Goal: Information Seeking & Learning: Learn about a topic

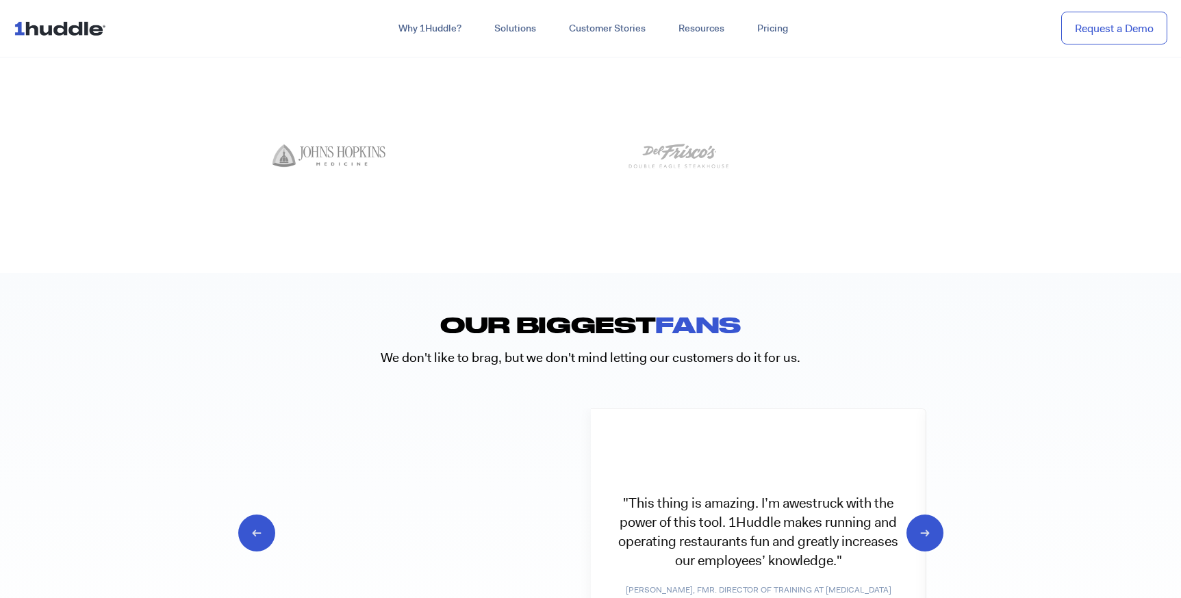
scroll to position [7355, 0]
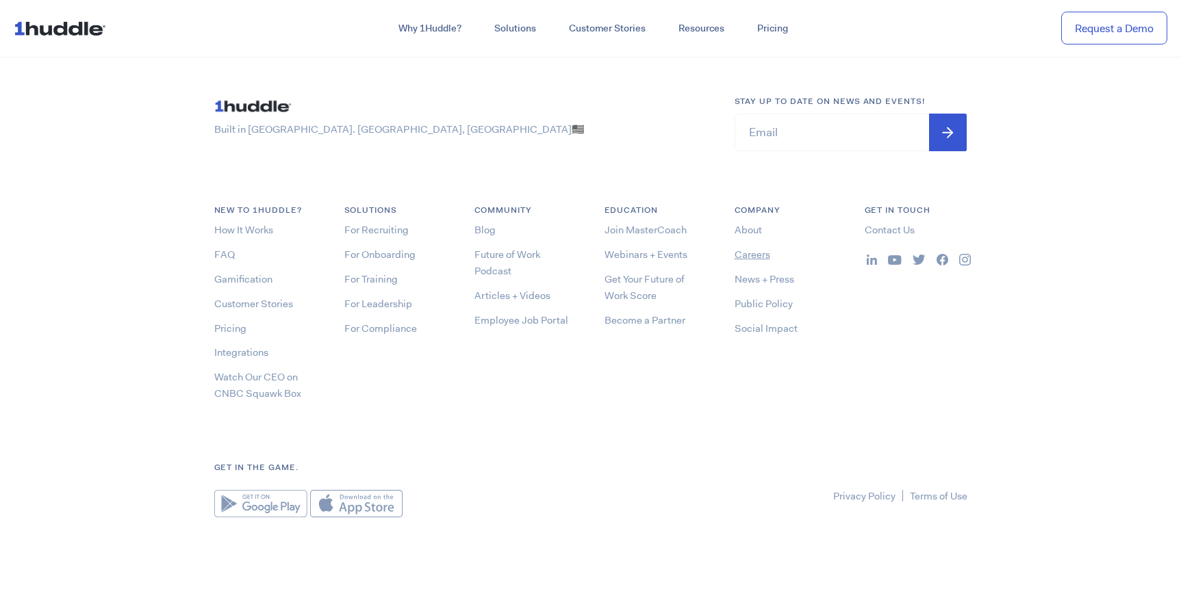
click at [741, 255] on link "Careers" at bounding box center [753, 255] width 36 height 14
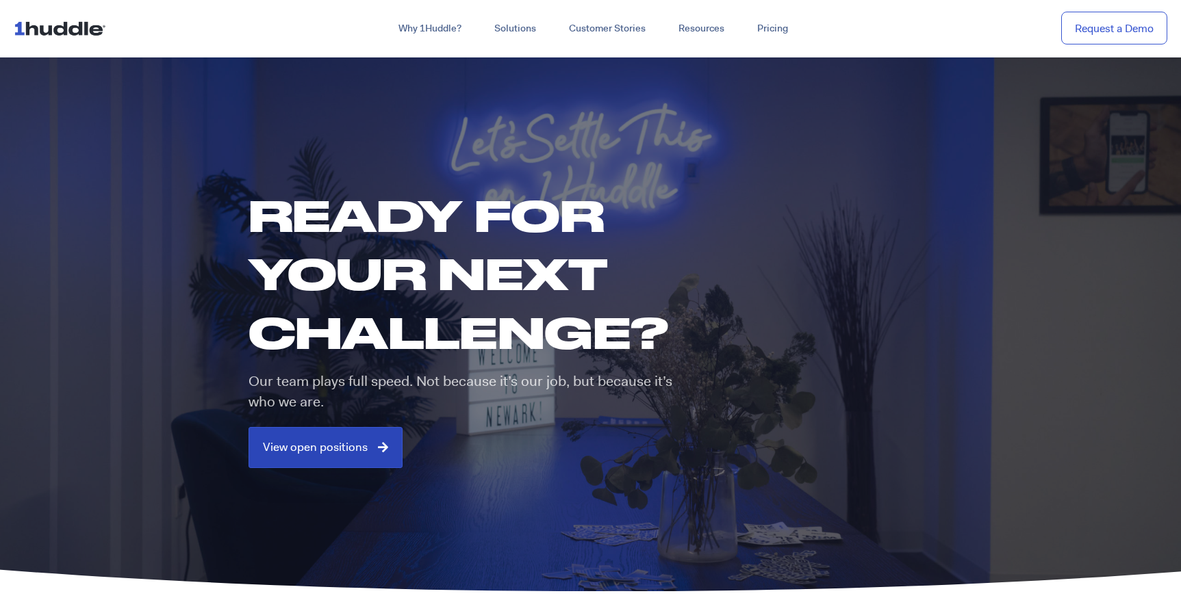
click at [337, 449] on span "View open positions" at bounding box center [315, 448] width 105 height 12
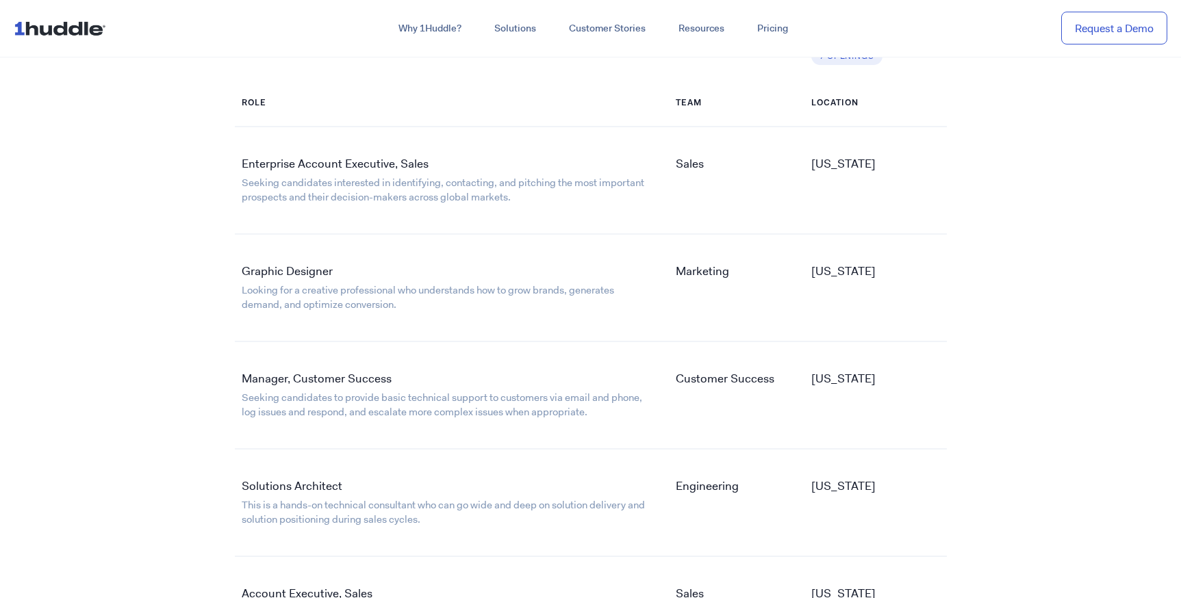
scroll to position [2278, 0]
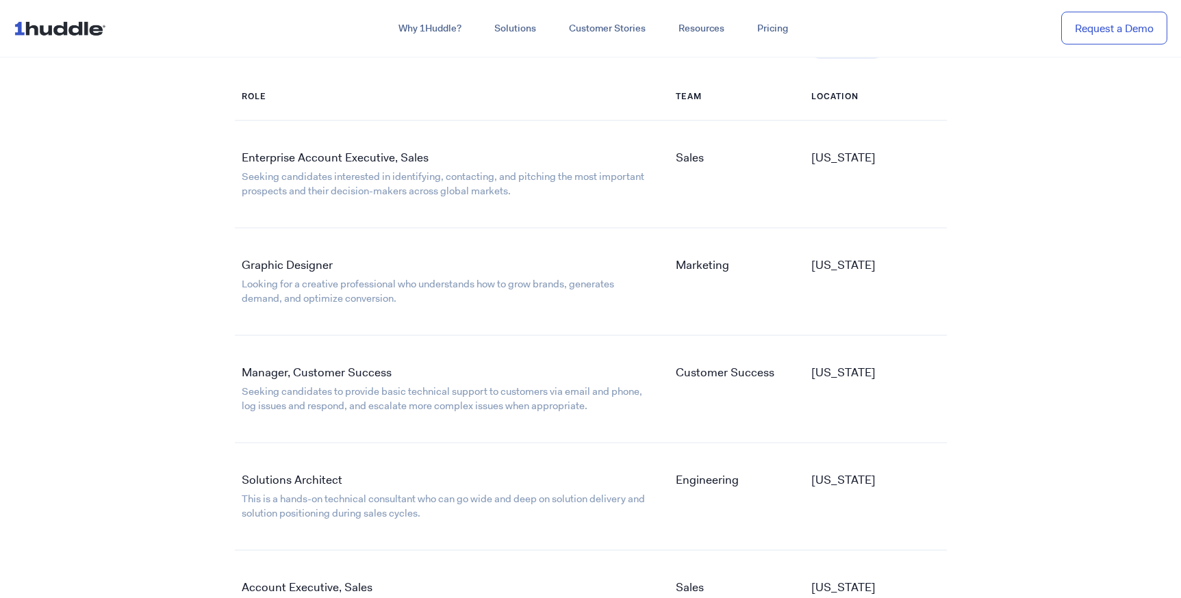
click at [274, 268] on link "Graphic Designer" at bounding box center [287, 264] width 91 height 15
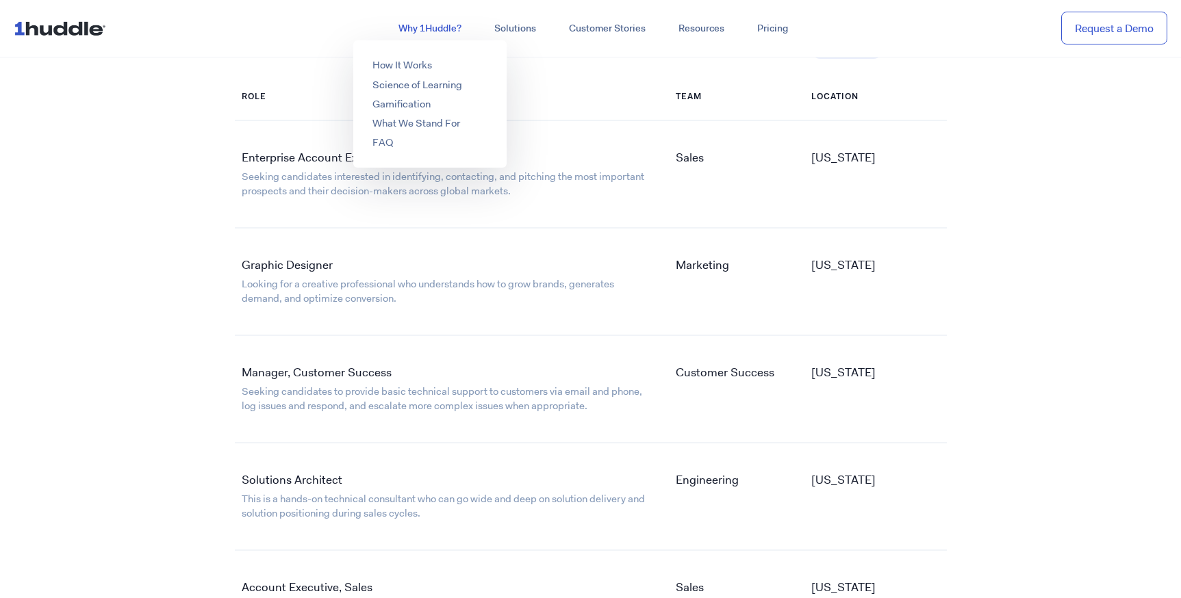
click at [430, 33] on link "Why 1Huddle?" at bounding box center [430, 28] width 96 height 25
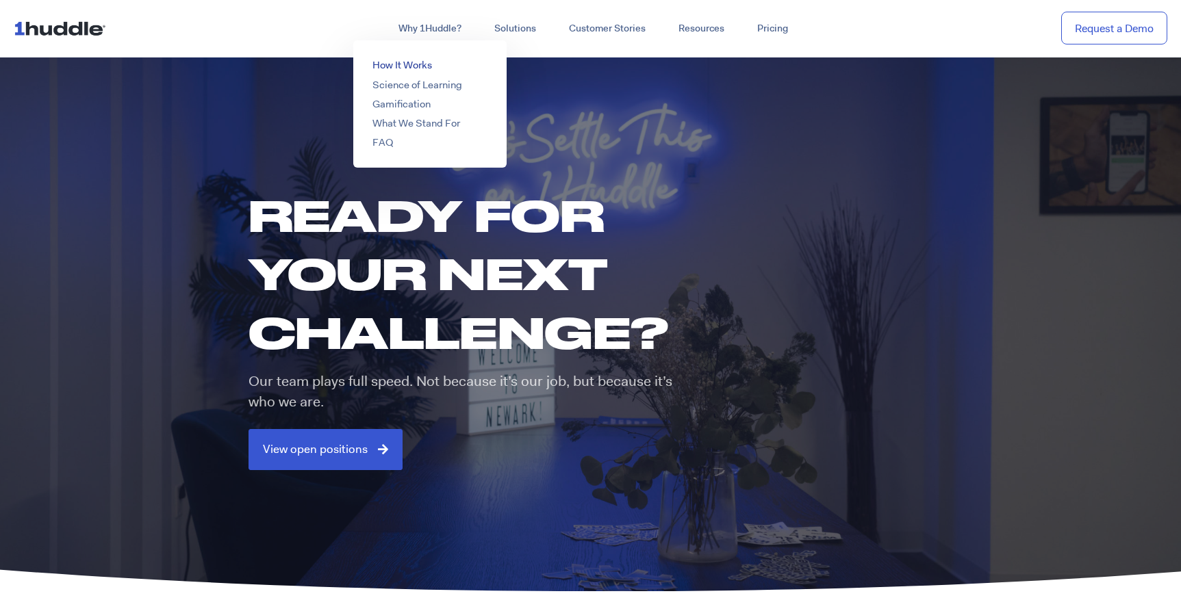
click at [409, 70] on link "How It Works" at bounding box center [402, 65] width 60 height 14
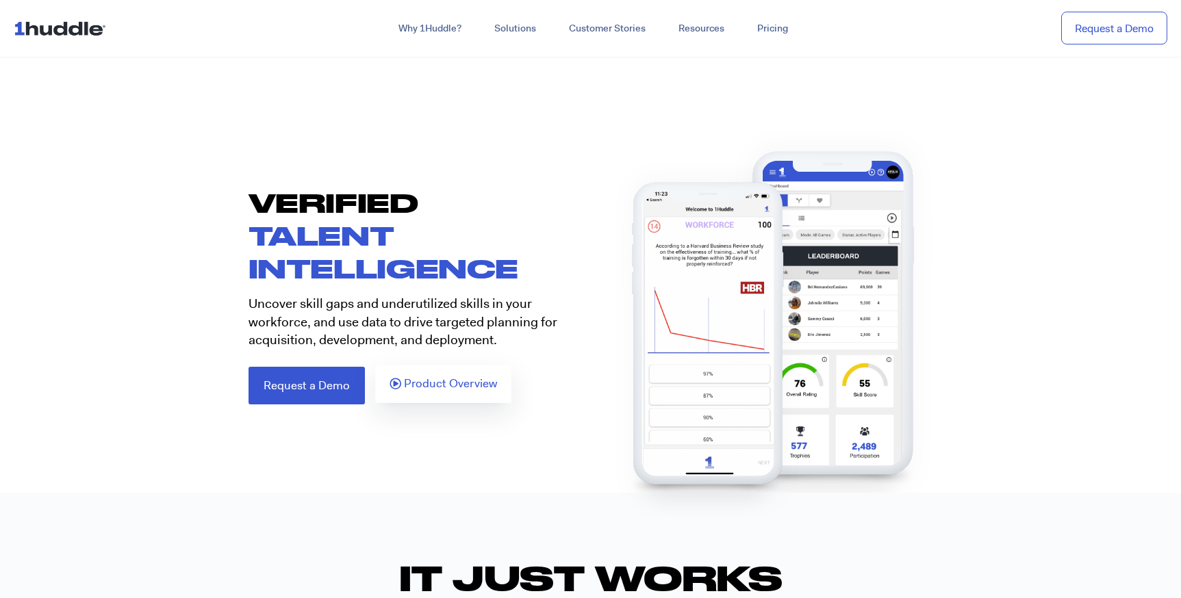
click at [451, 394] on link "Product Overview" at bounding box center [443, 384] width 136 height 38
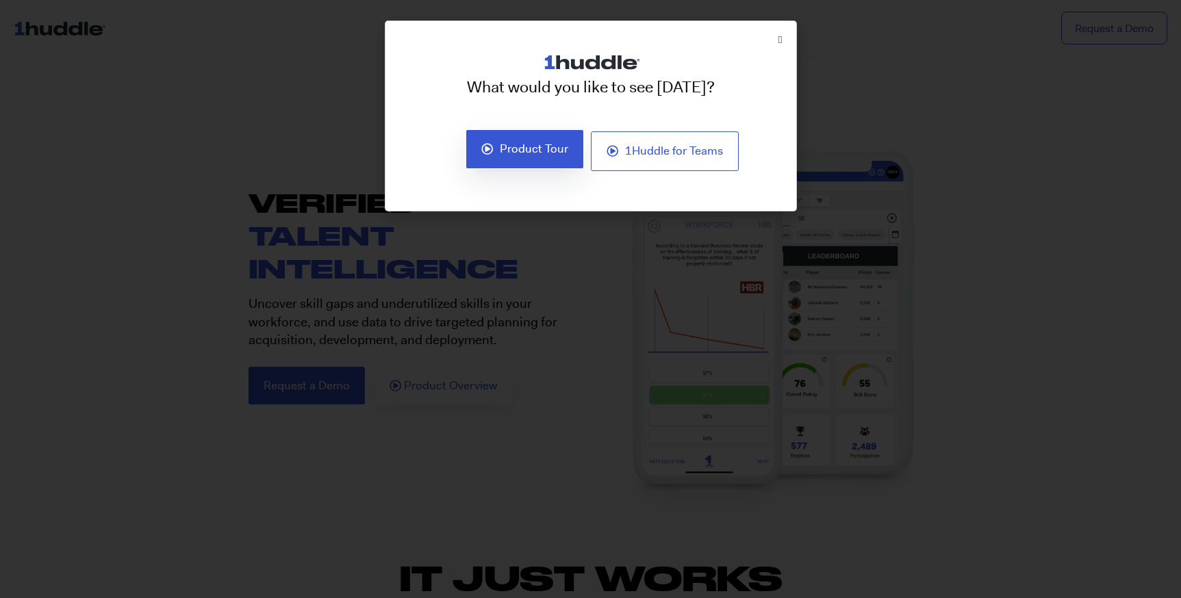
click at [525, 159] on link "Product Tour" at bounding box center [524, 149] width 118 height 40
